Goal: Information Seeking & Learning: Learn about a topic

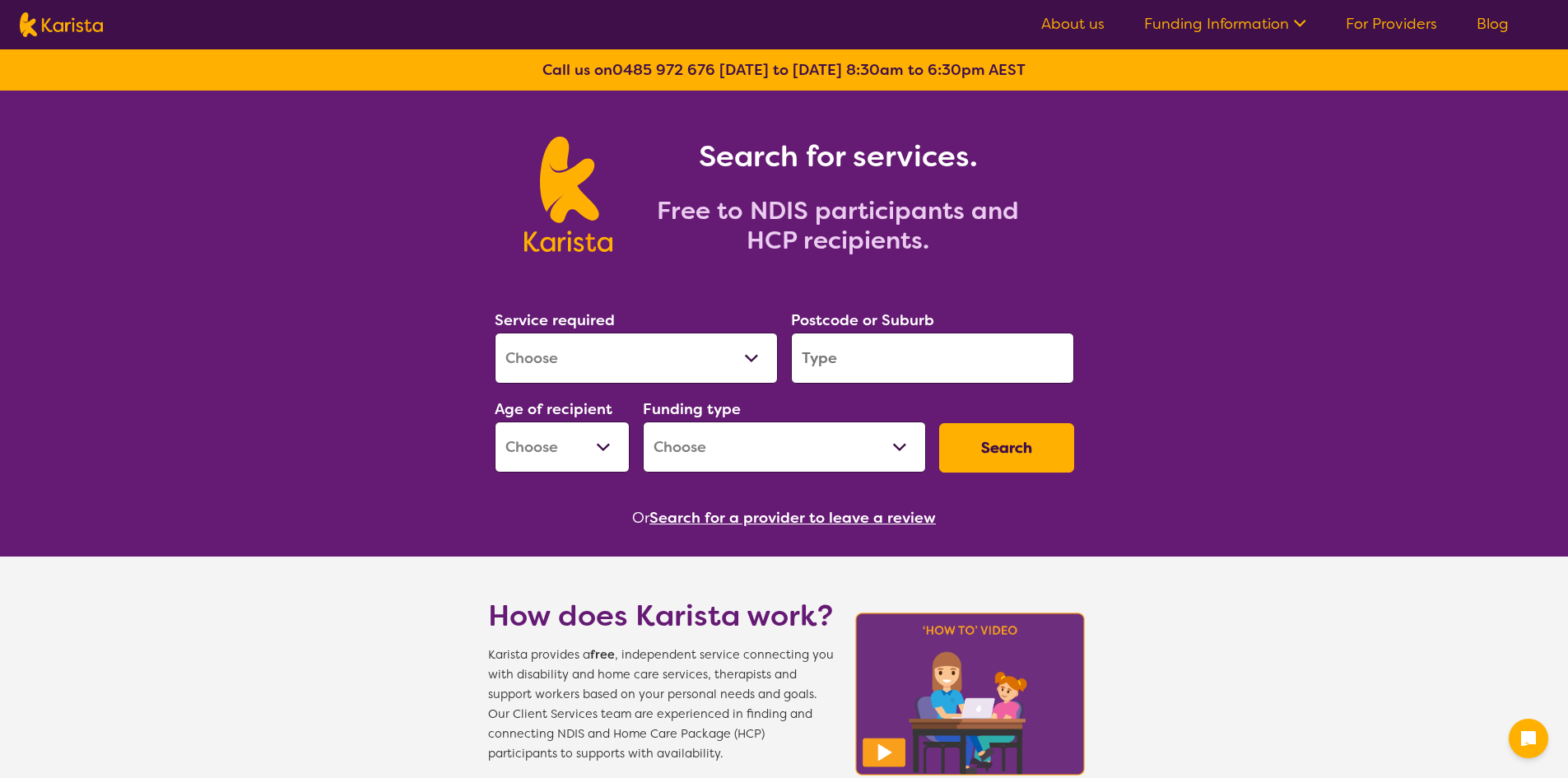
click at [715, 350] on select "Allied Health Assistant Assessment ([MEDICAL_DATA] or [MEDICAL_DATA]) Behaviour…" at bounding box center [636, 358] width 283 height 51
click at [942, 209] on h2 "Free to NDIS participants and HCP recipients." at bounding box center [838, 226] width 412 height 59
click at [859, 358] on input "search" at bounding box center [933, 358] width 283 height 51
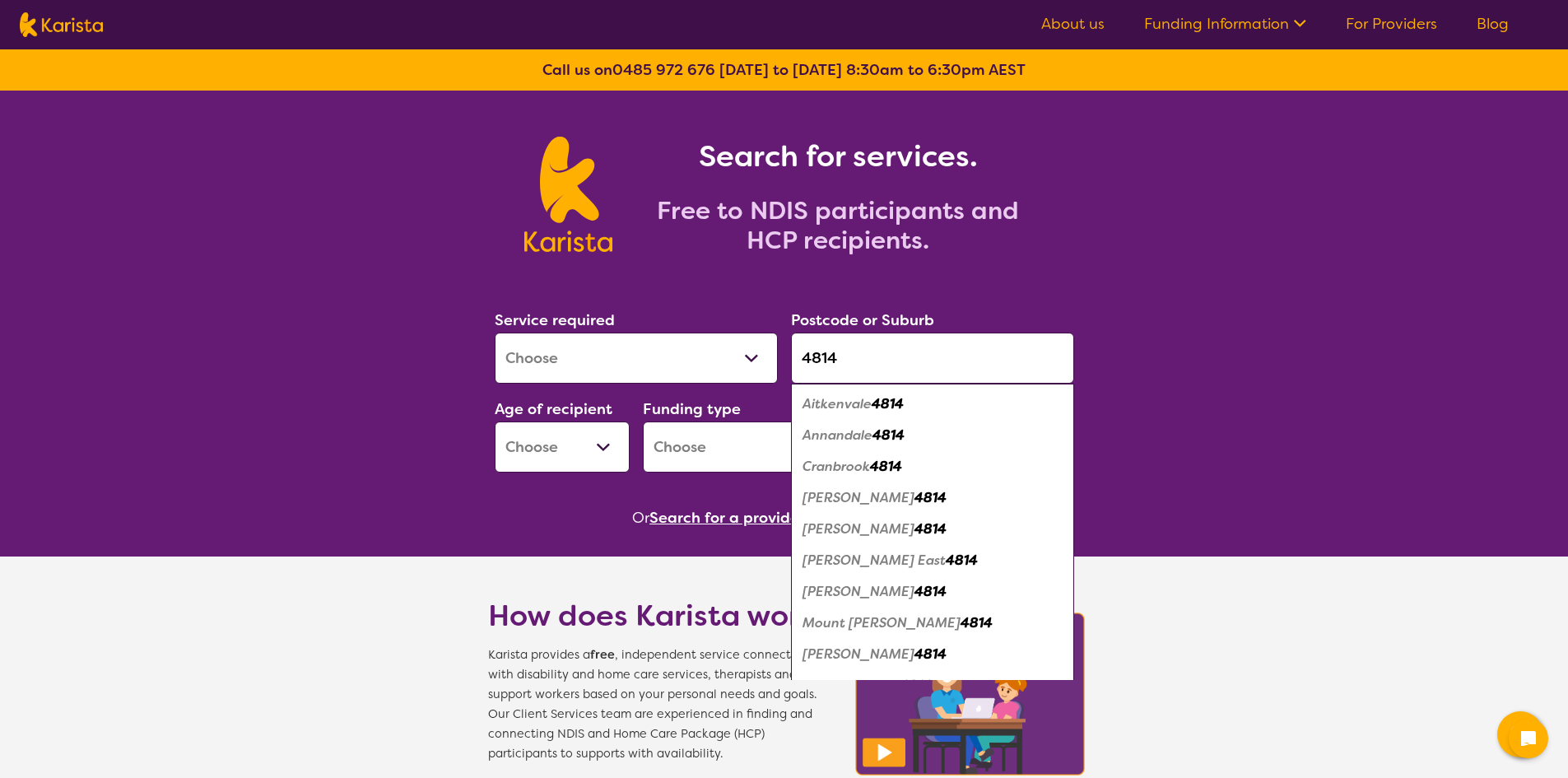
type input "4814"
click at [621, 450] on select "Early Childhood - 0 to 9 Child - 10 to 11 Adolescent - 12 to 17 Adult - 18 to 6…" at bounding box center [562, 447] width 135 height 51
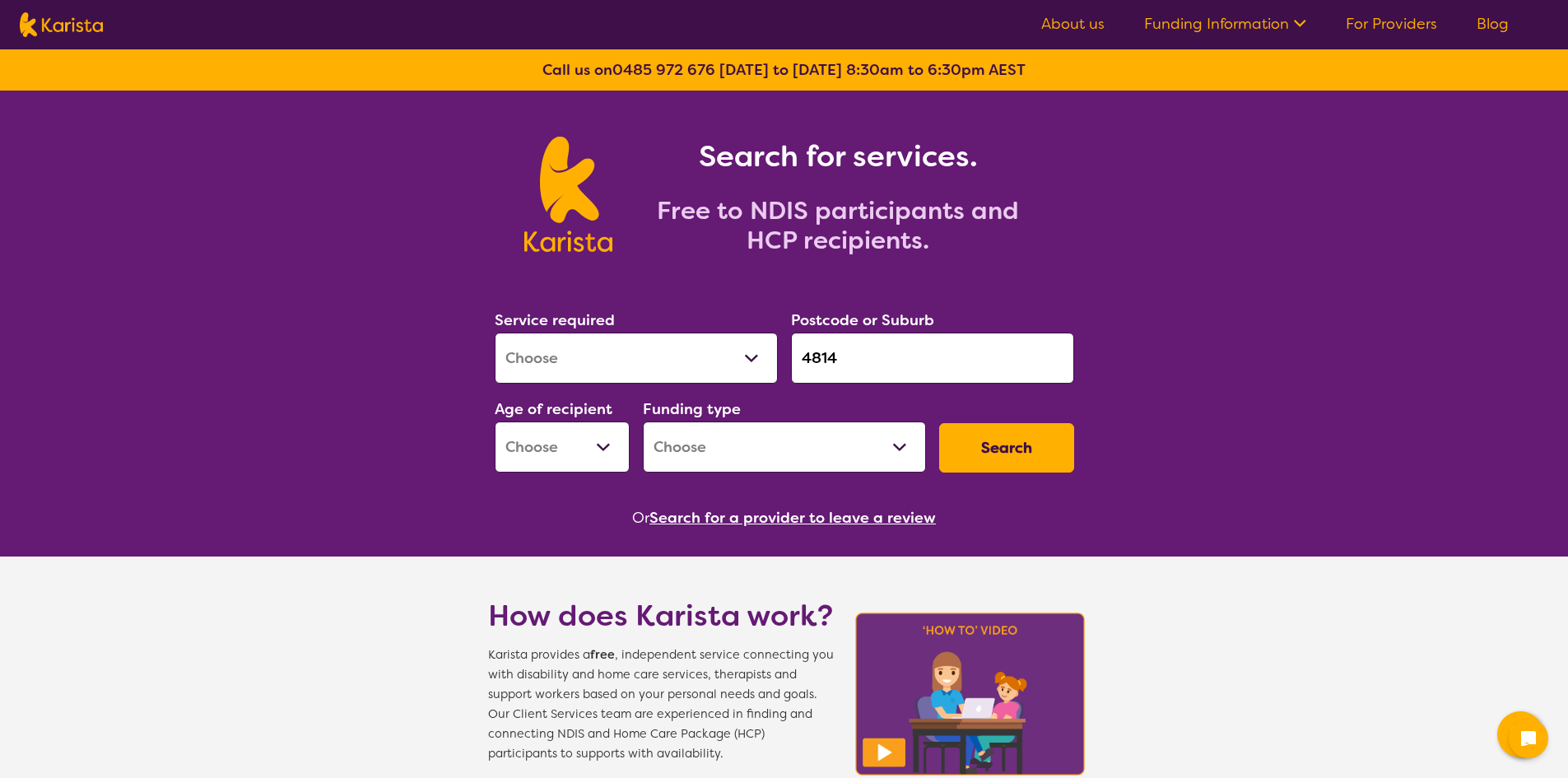
select select "AD"
click at [495, 421] on select "Early Childhood - 0 to 9 Child - 10 to 11 Adolescent - 12 to 17 Adult - 18 to 6…" at bounding box center [562, 447] width 135 height 51
click at [818, 450] on select "Home Care Package (HCP) National Disability Insurance Scheme (NDIS) I don't know" at bounding box center [784, 447] width 283 height 51
select select "NDIS"
click at [643, 421] on select "Home Care Package (HCP) National Disability Insurance Scheme (NDIS) I don't know" at bounding box center [784, 447] width 283 height 51
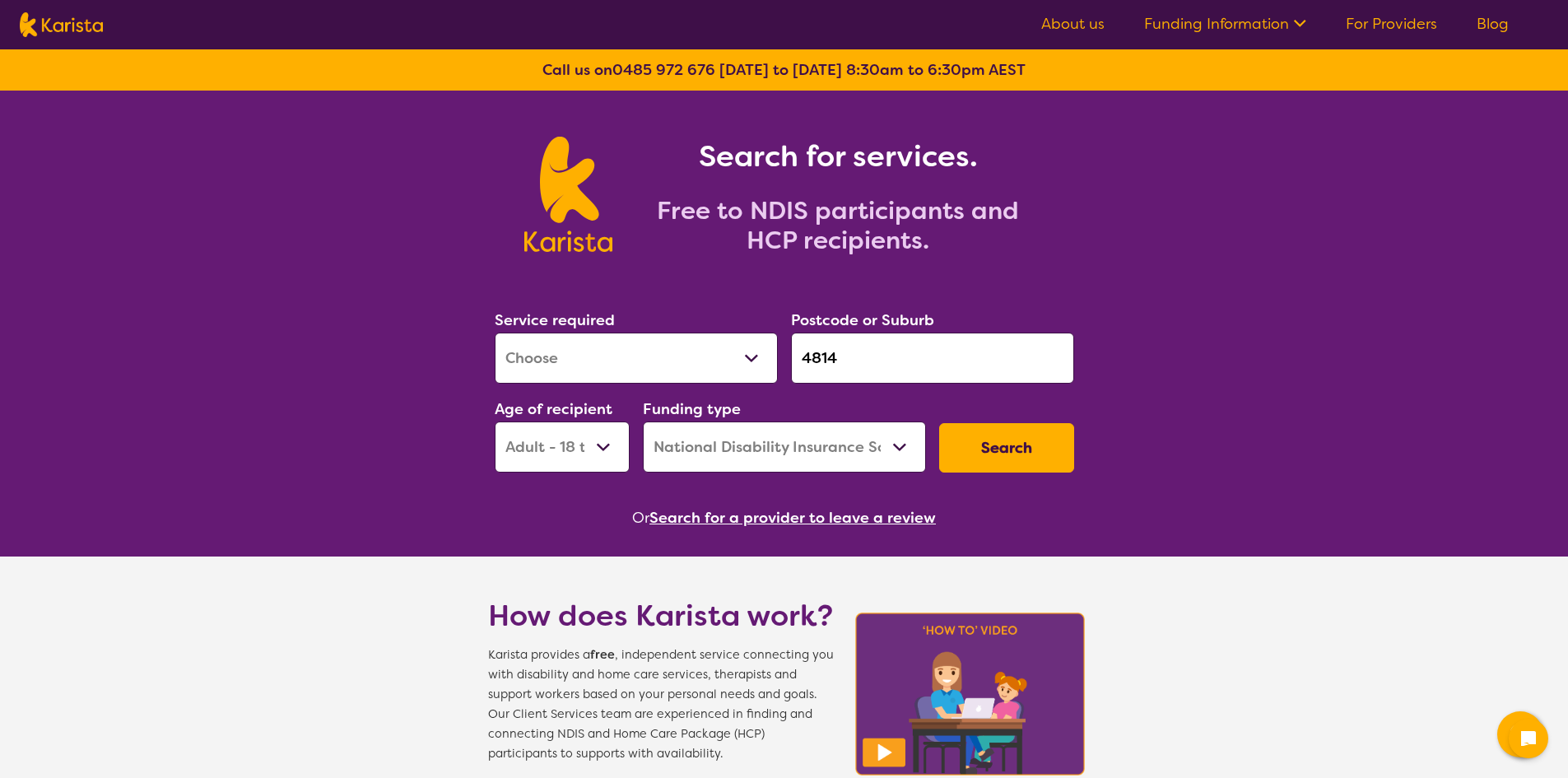
click at [1033, 441] on button "Search" at bounding box center [1006, 448] width 135 height 49
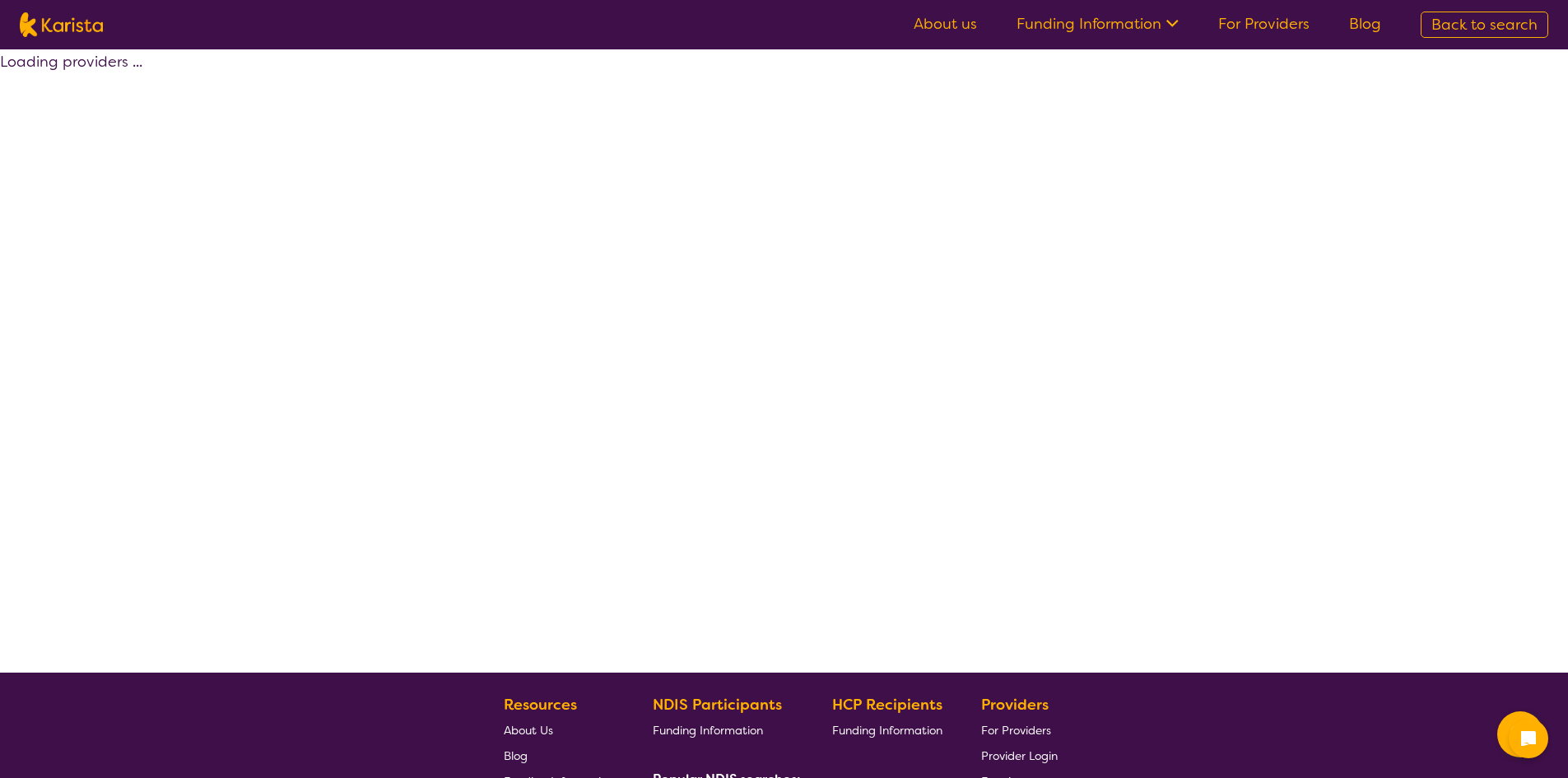
select select "by_score"
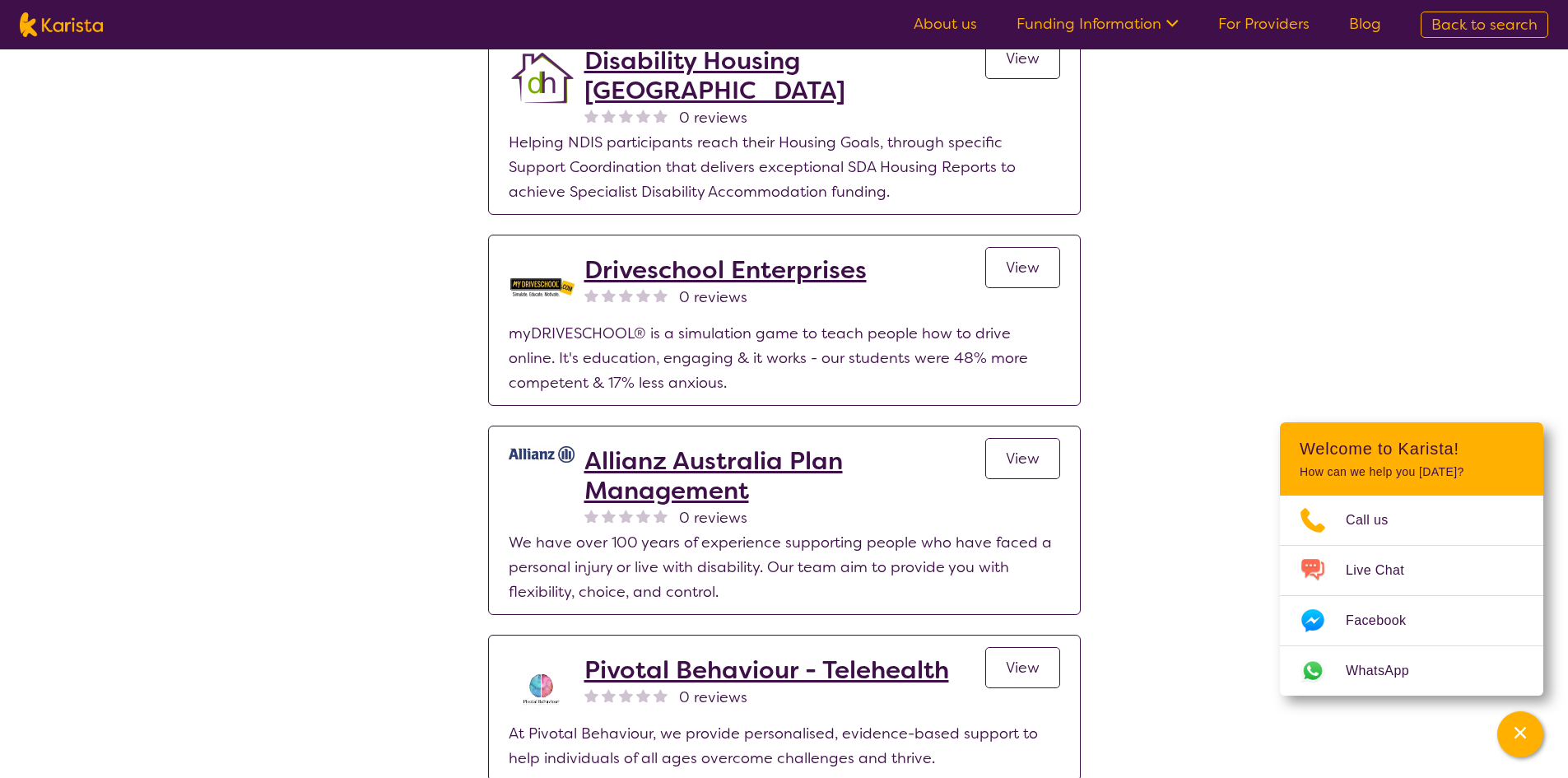
scroll to position [3129, 0]
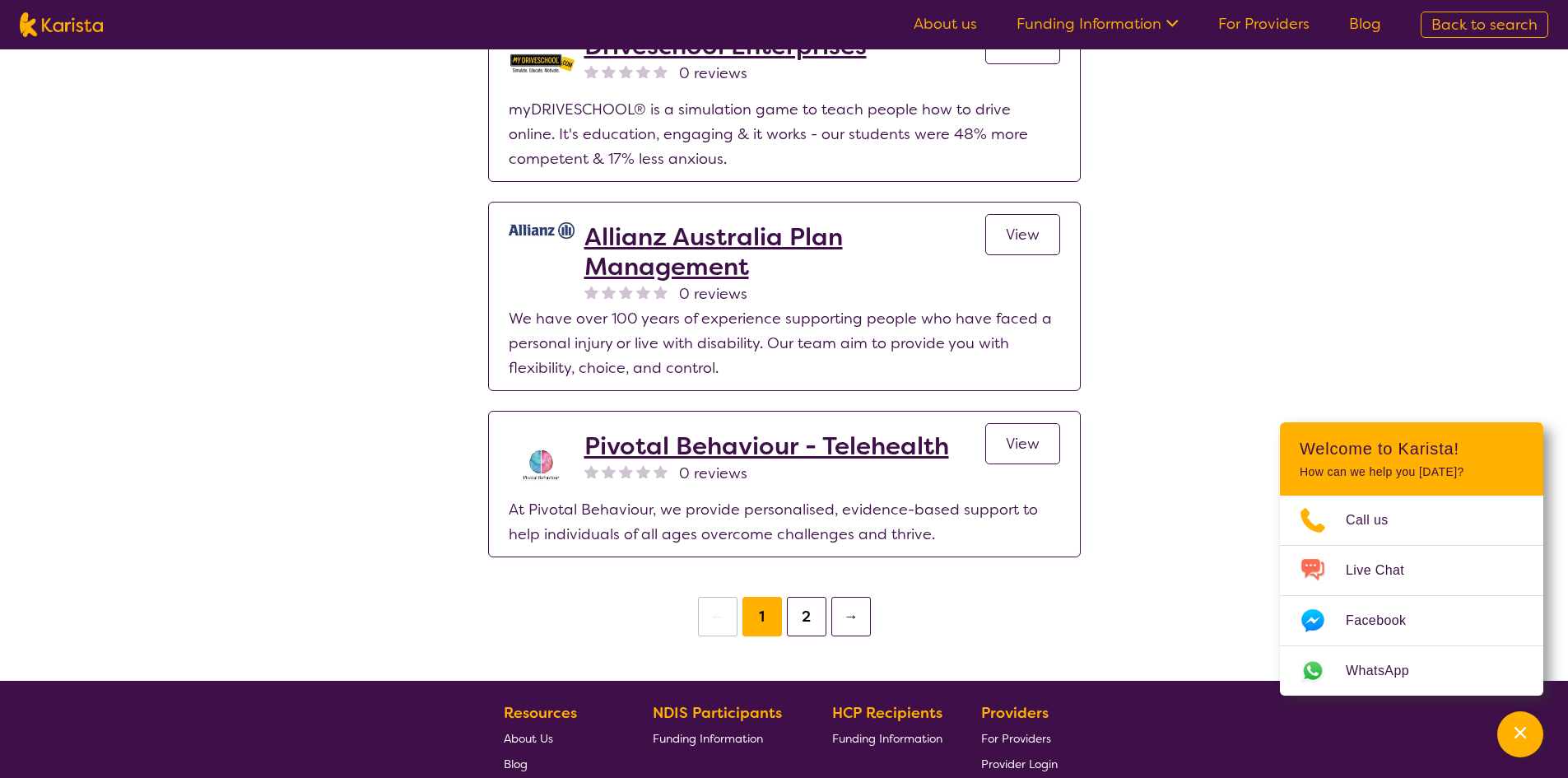
click at [807, 608] on button "2" at bounding box center [807, 617] width 40 height 40
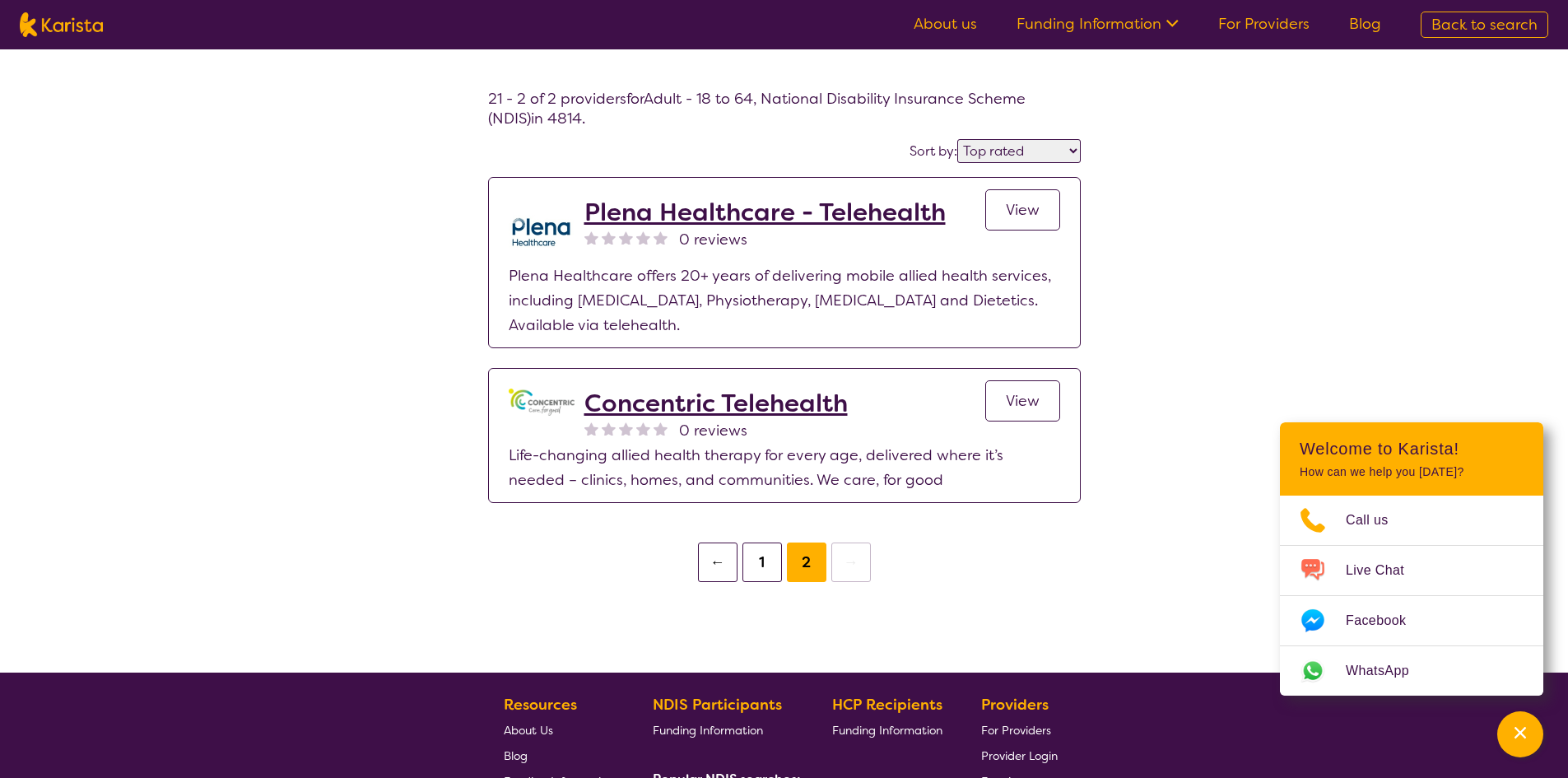
click at [761, 565] on button "1" at bounding box center [763, 563] width 40 height 40
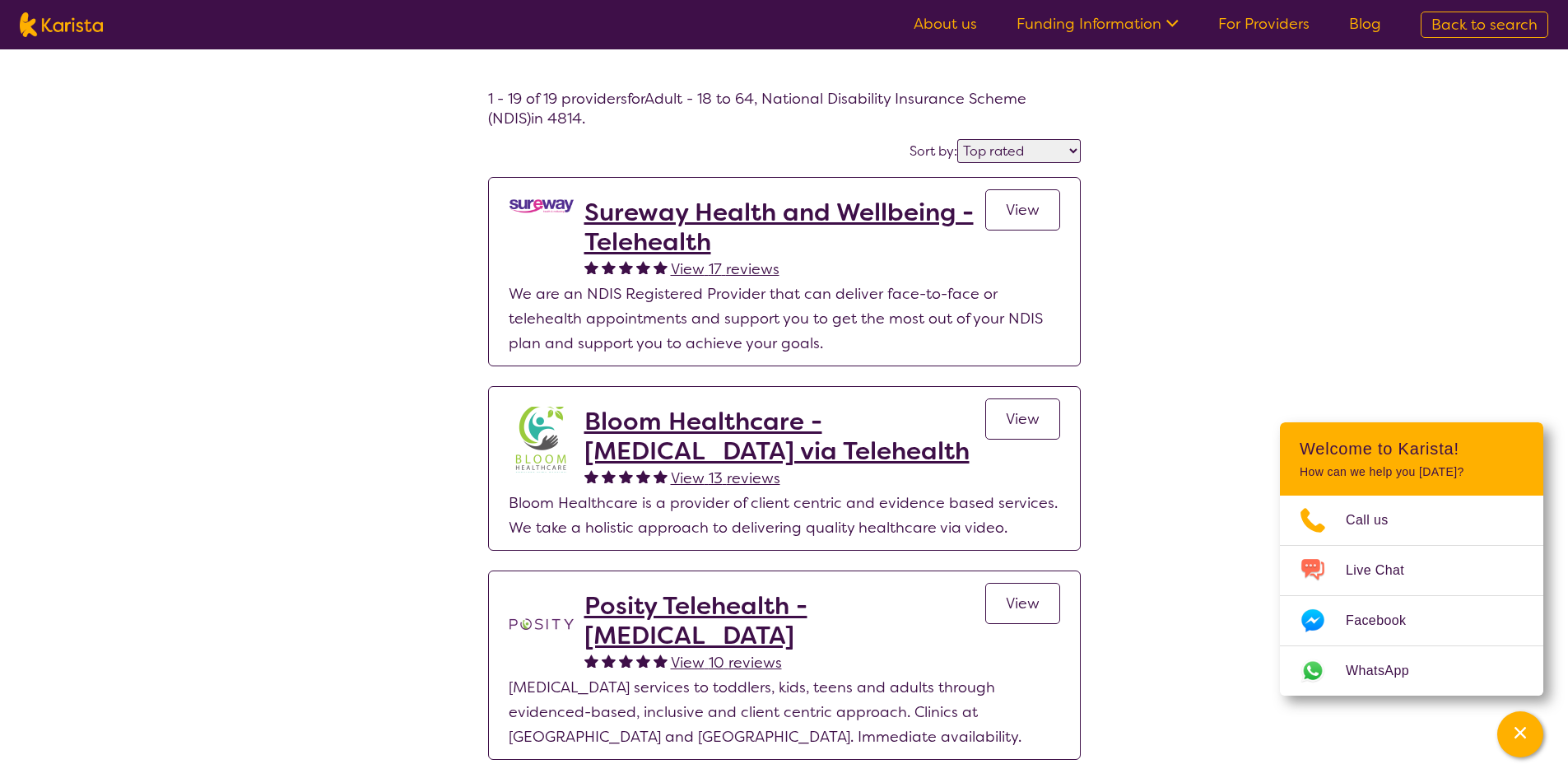
select select "AD"
select select "NDIS"
